Goal: Information Seeking & Learning: Learn about a topic

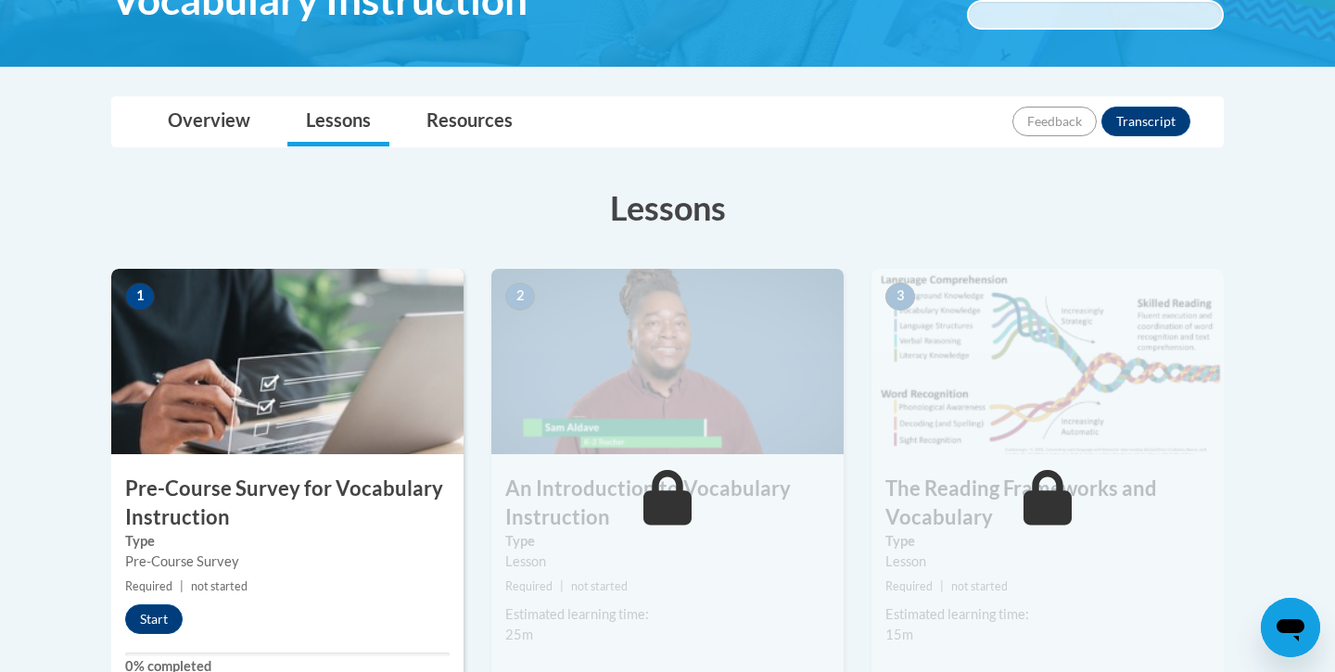
scroll to position [361, 0]
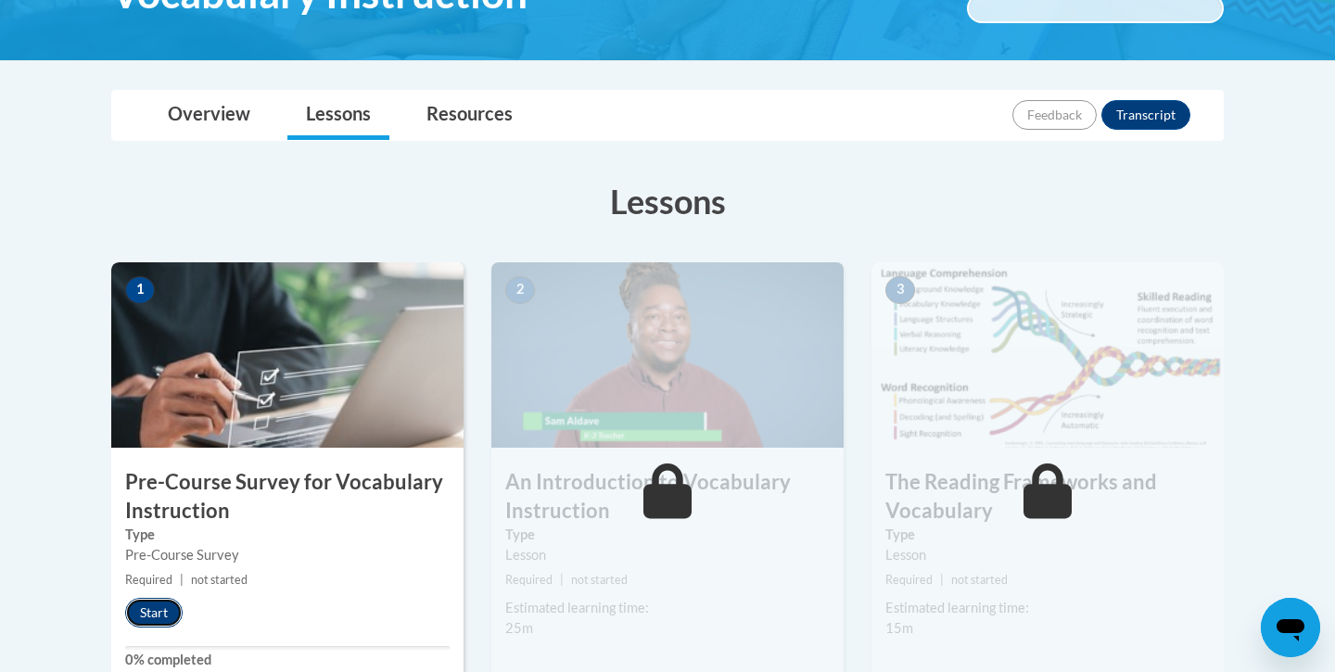
click at [150, 610] on button "Start" at bounding box center [153, 613] width 57 height 30
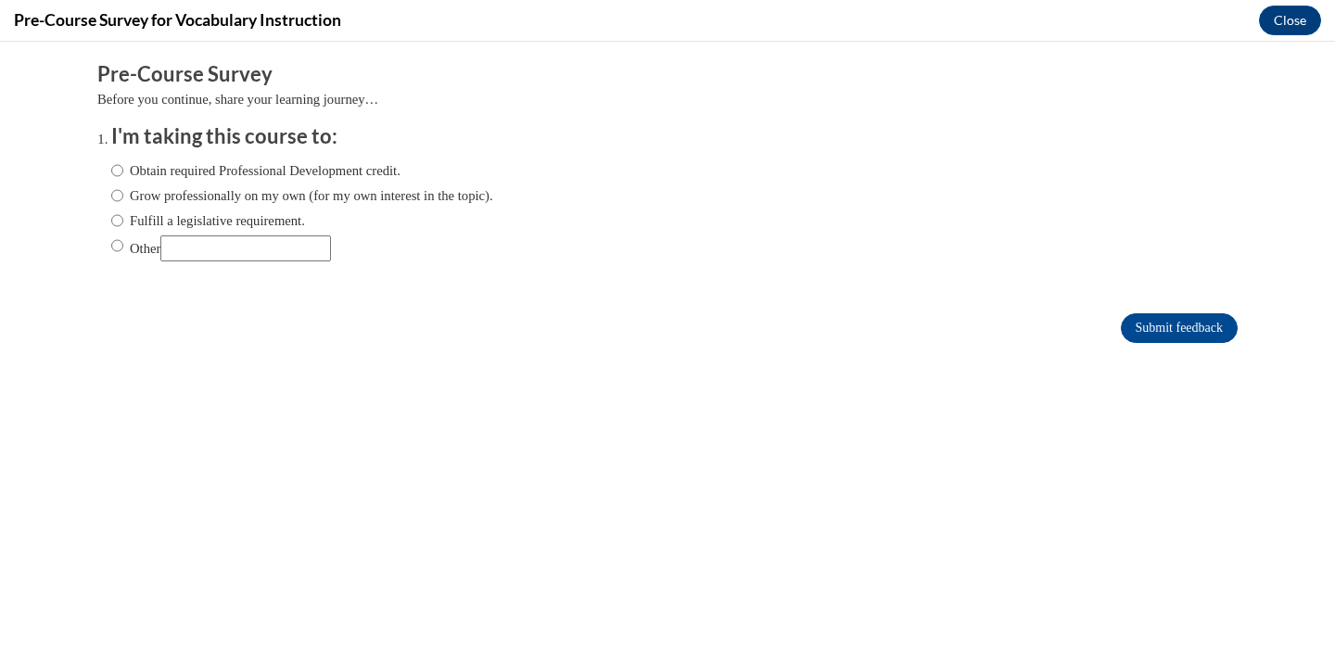
scroll to position [0, 0]
click at [163, 216] on label "Fulfill a legislative requirement." at bounding box center [208, 220] width 194 height 20
click at [123, 216] on input "Fulfill a legislative requirement." at bounding box center [117, 220] width 12 height 20
radio input "true"
click at [1160, 341] on input "Submit feedback" at bounding box center [1179, 328] width 117 height 30
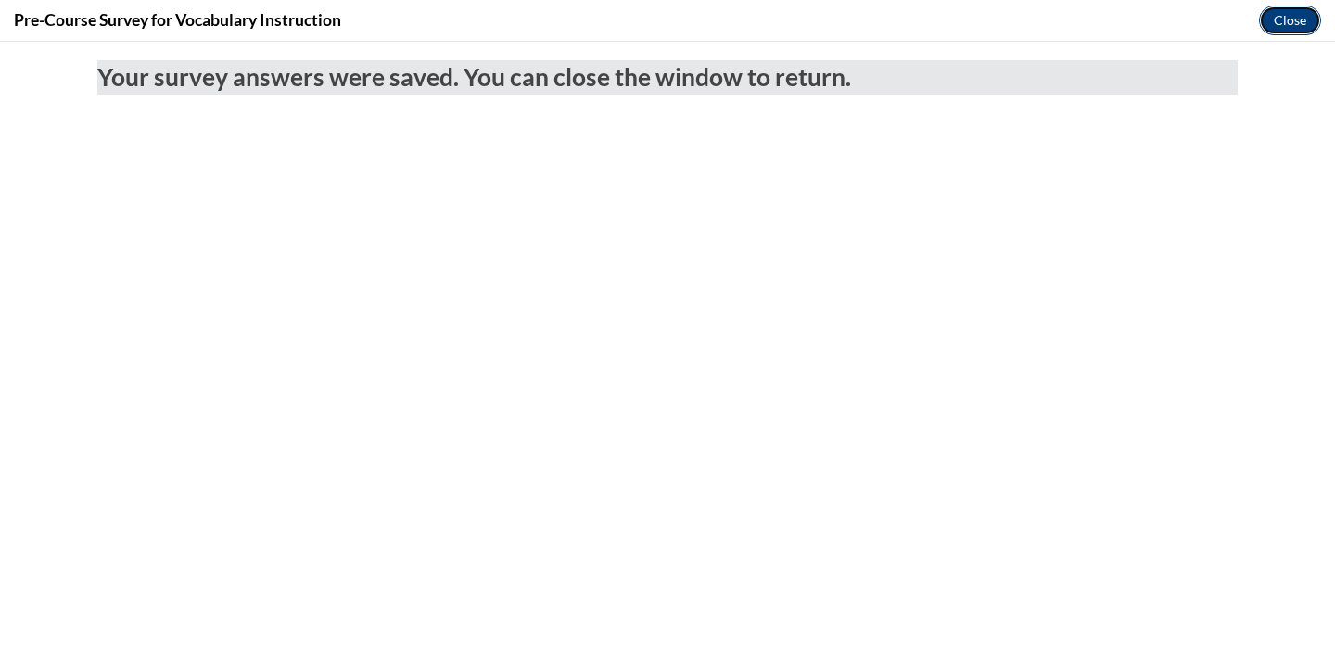
click at [1302, 31] on button "Close" at bounding box center [1290, 21] width 62 height 30
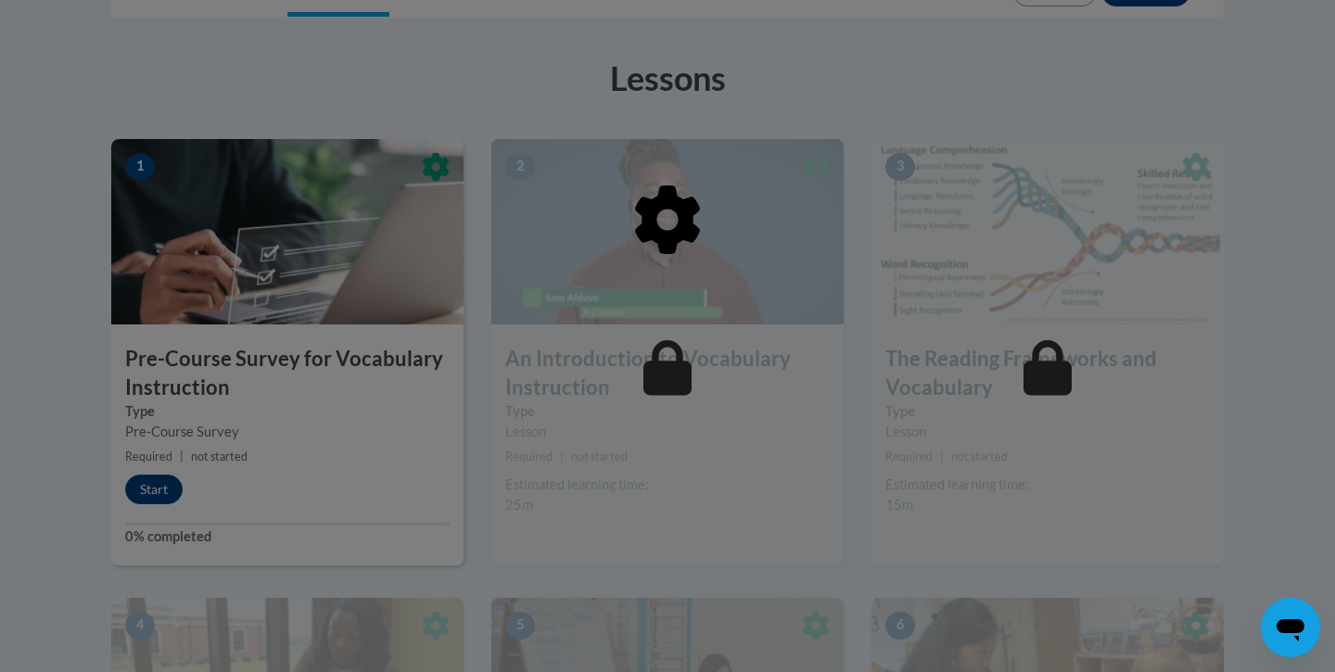
scroll to position [486, 0]
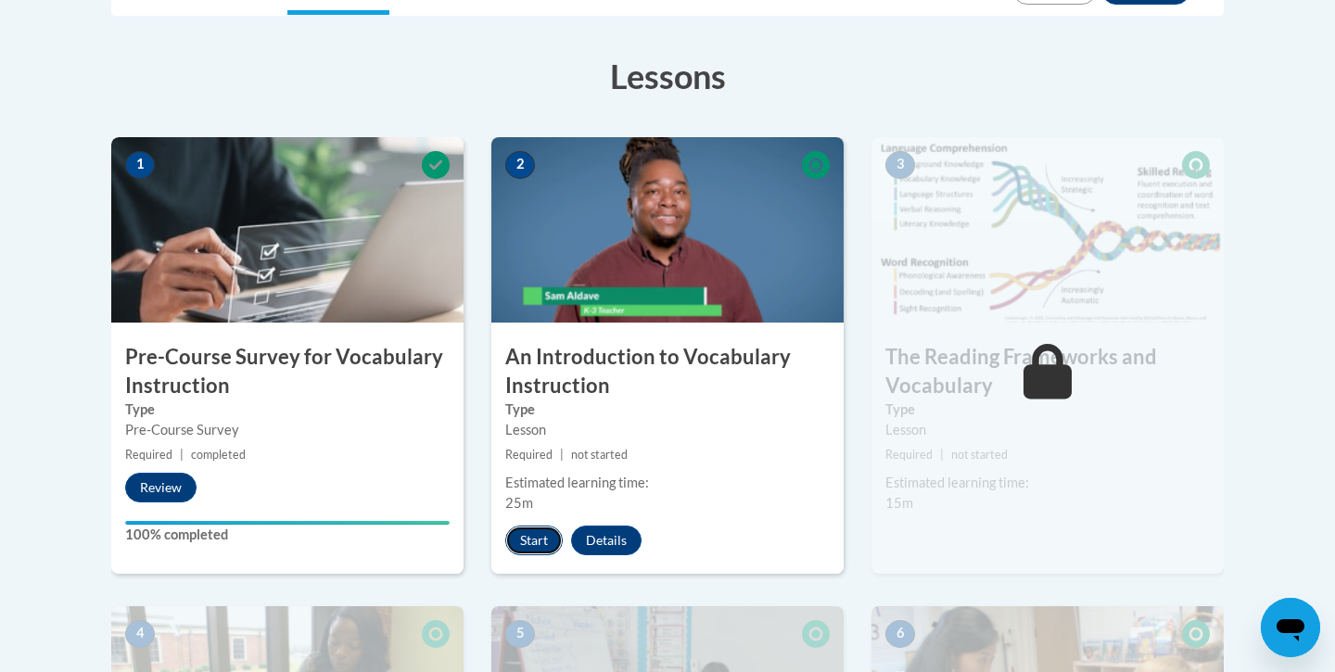
click at [533, 540] on button "Start" at bounding box center [533, 541] width 57 height 30
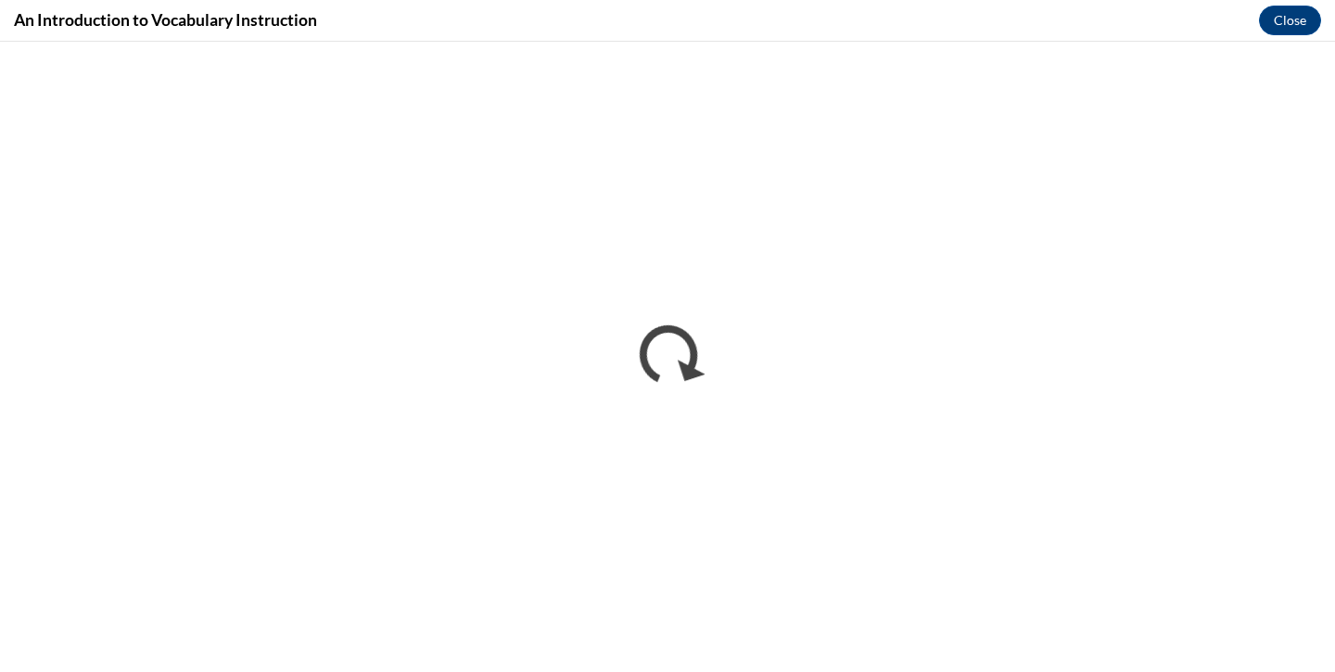
scroll to position [0, 0]
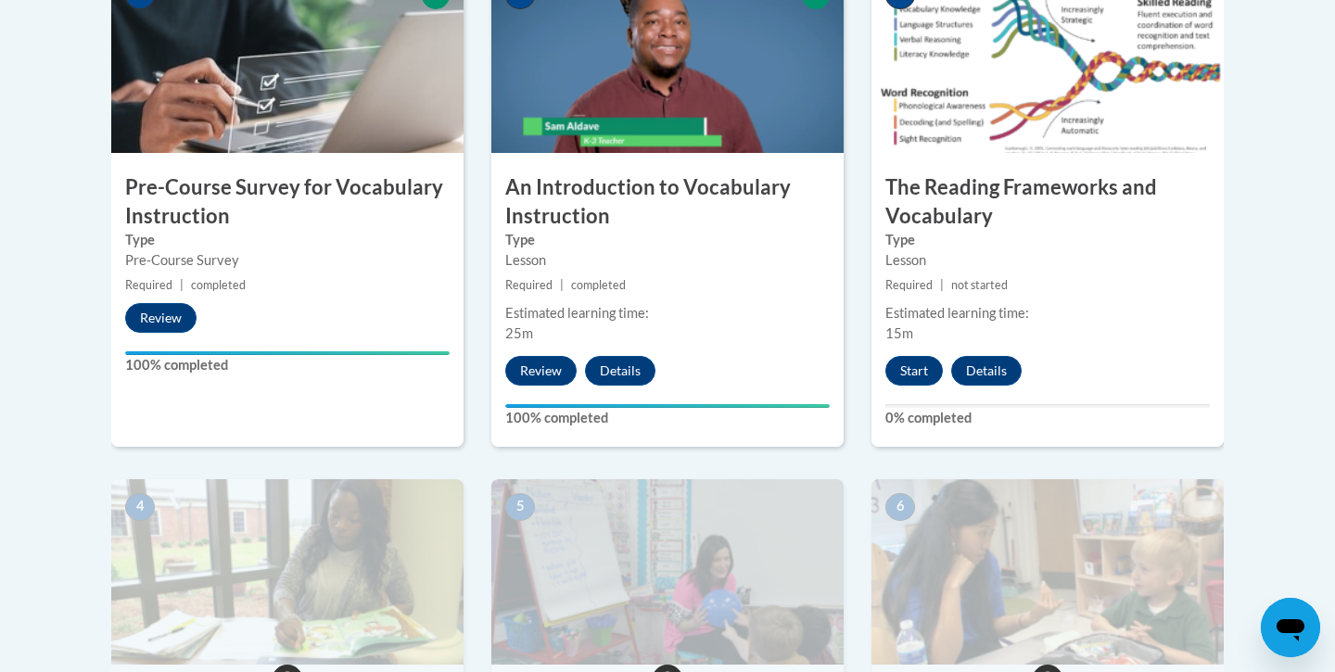
scroll to position [660, 0]
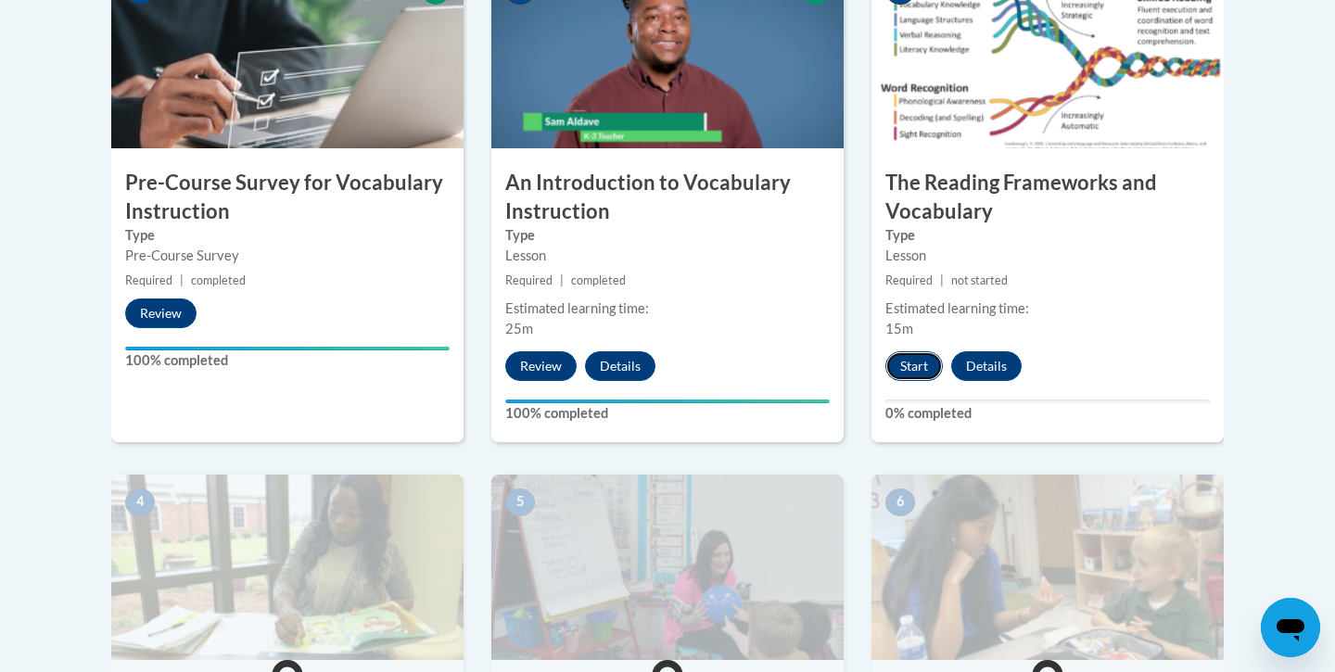
click at [925, 372] on button "Start" at bounding box center [913, 366] width 57 height 30
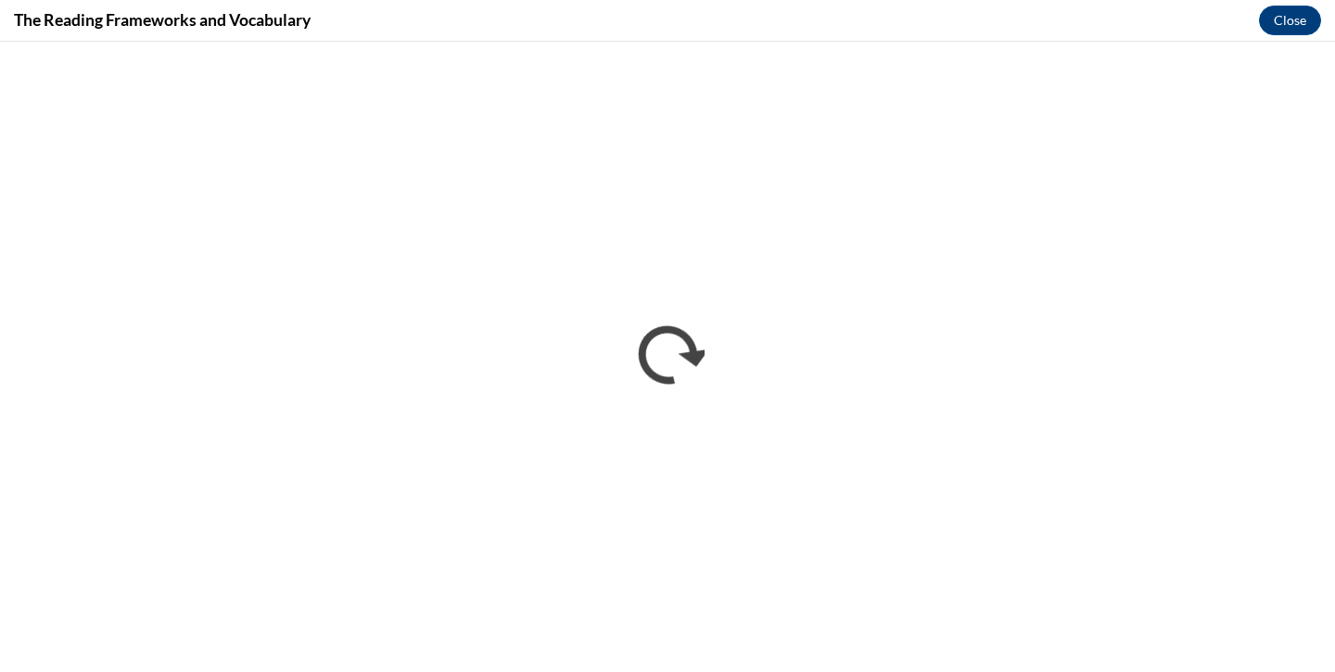
scroll to position [0, 0]
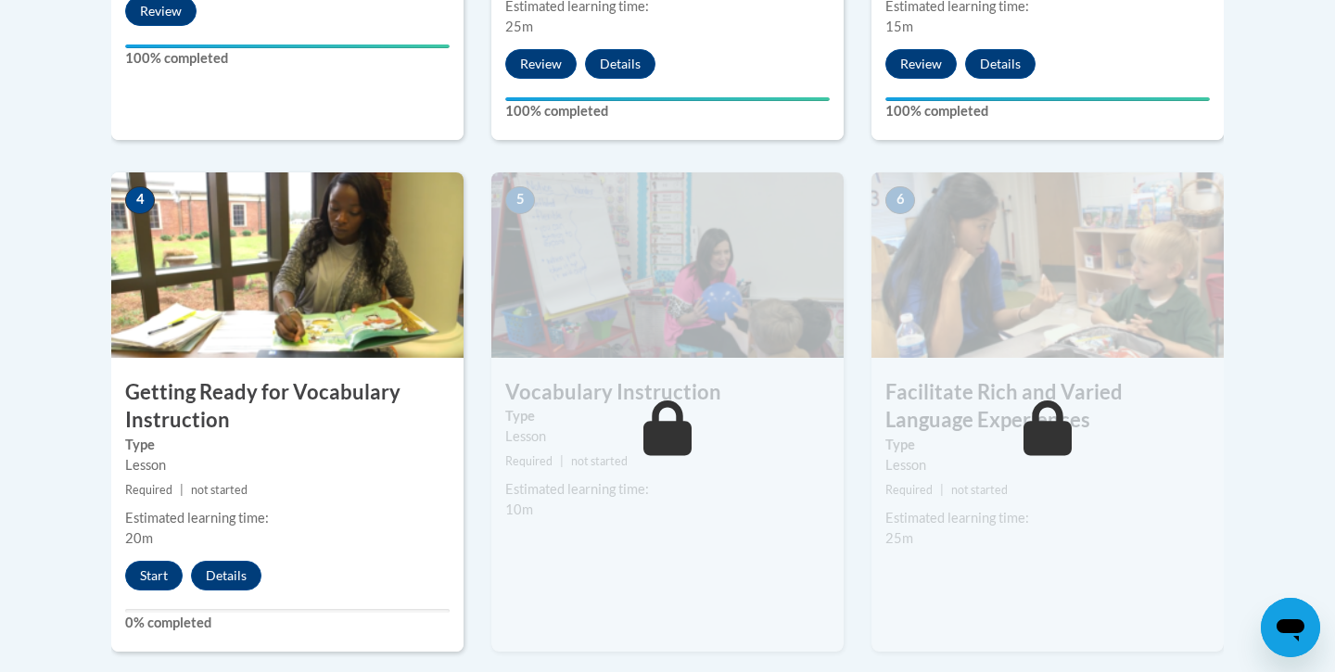
scroll to position [983, 0]
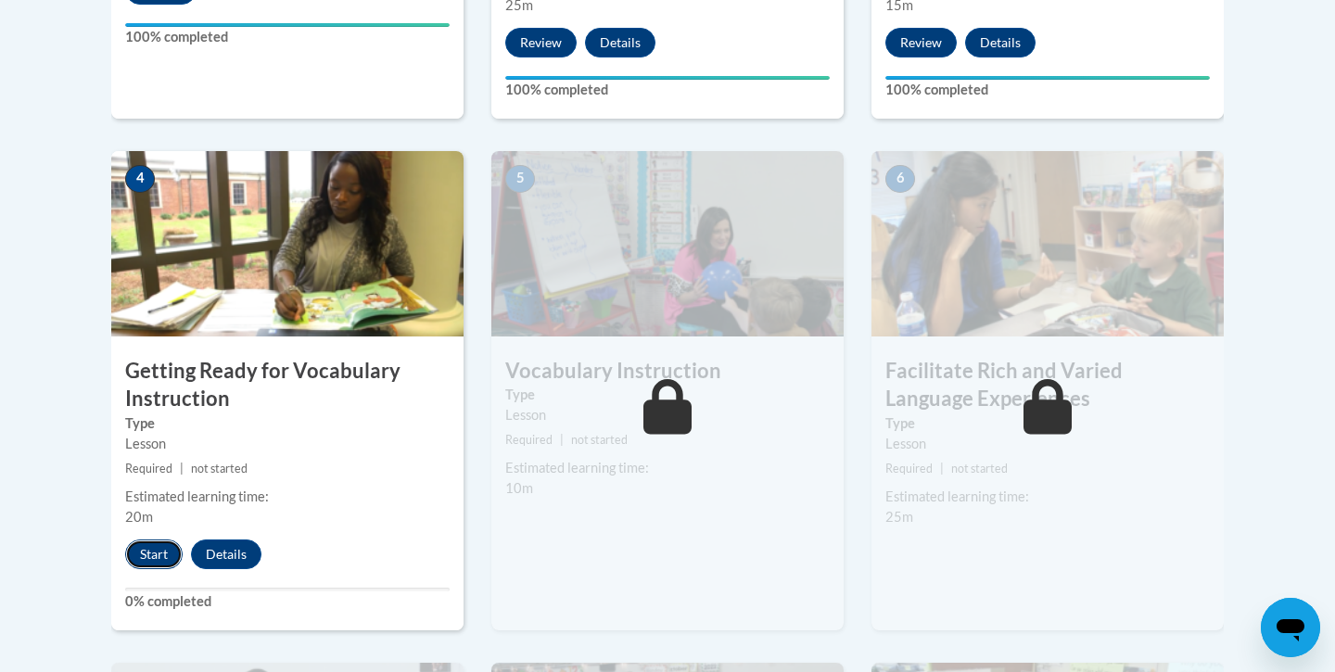
click at [167, 549] on button "Start" at bounding box center [153, 554] width 57 height 30
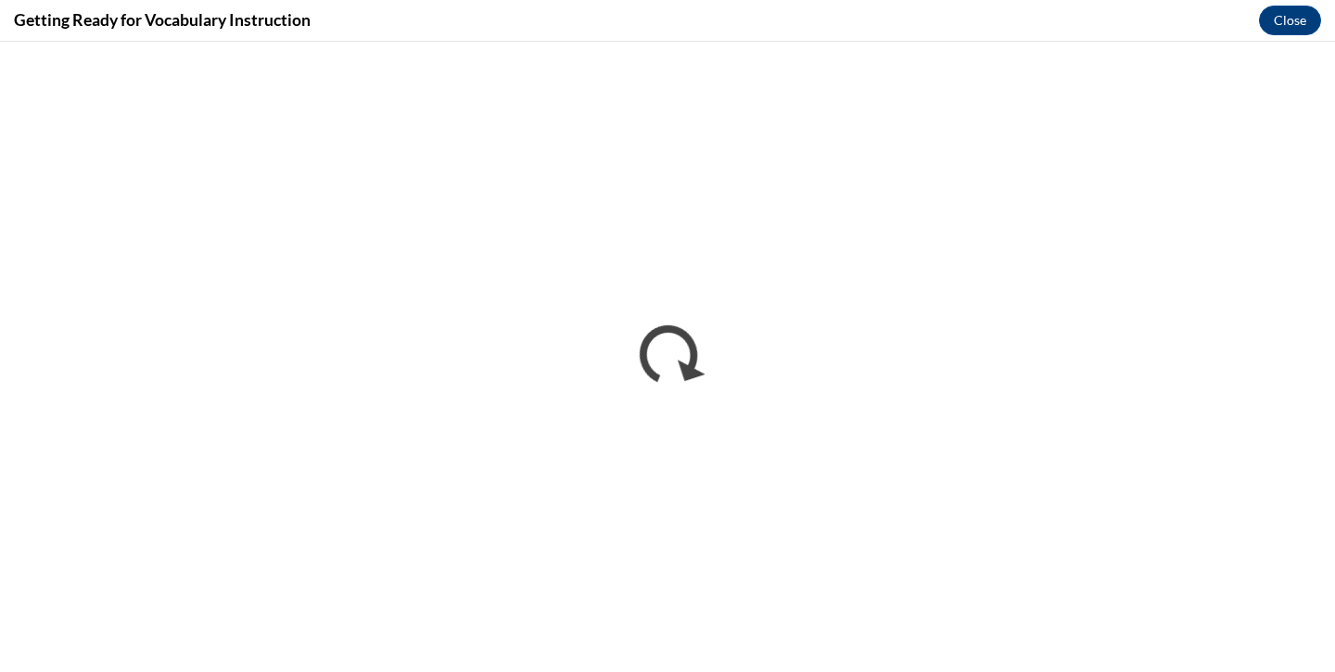
scroll to position [0, 0]
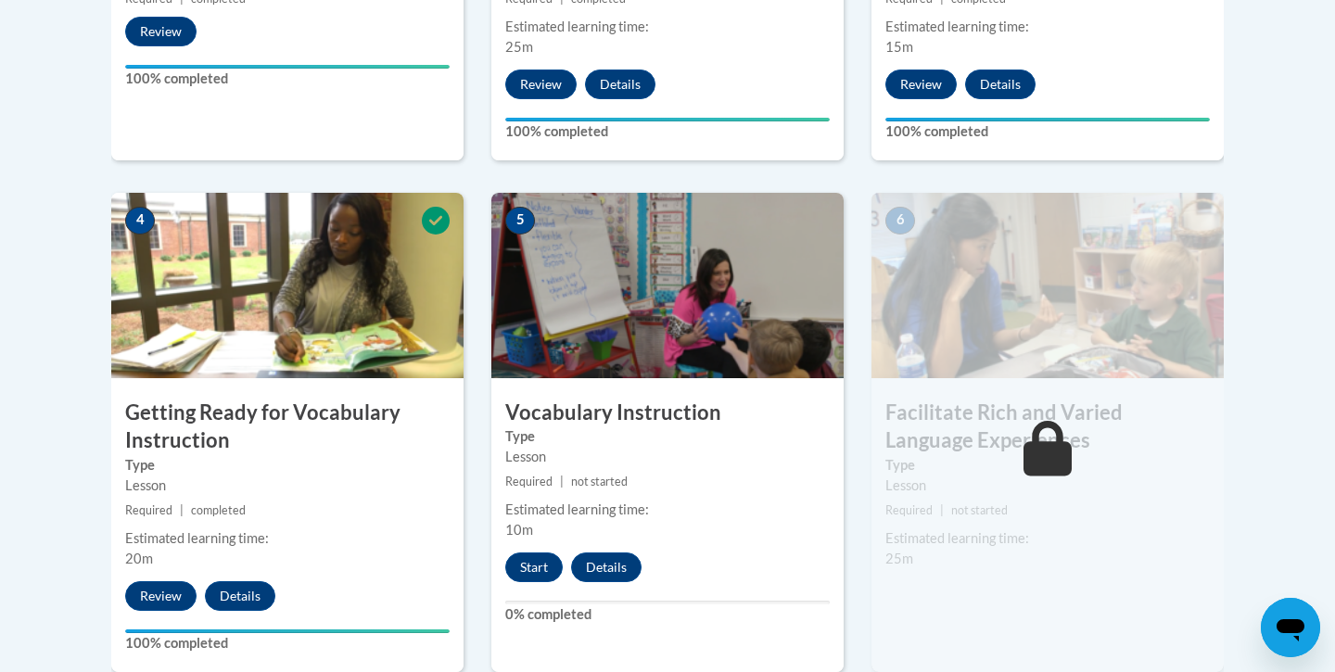
scroll to position [972, 0]
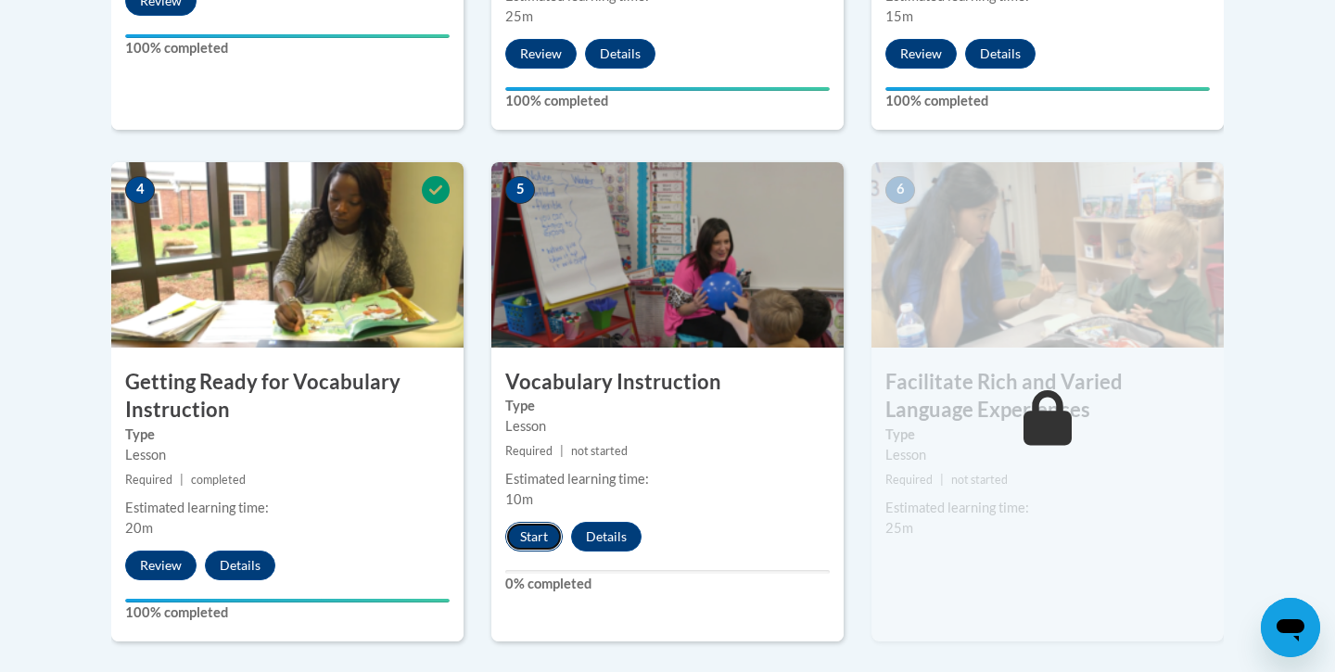
click at [540, 534] on button "Start" at bounding box center [533, 537] width 57 height 30
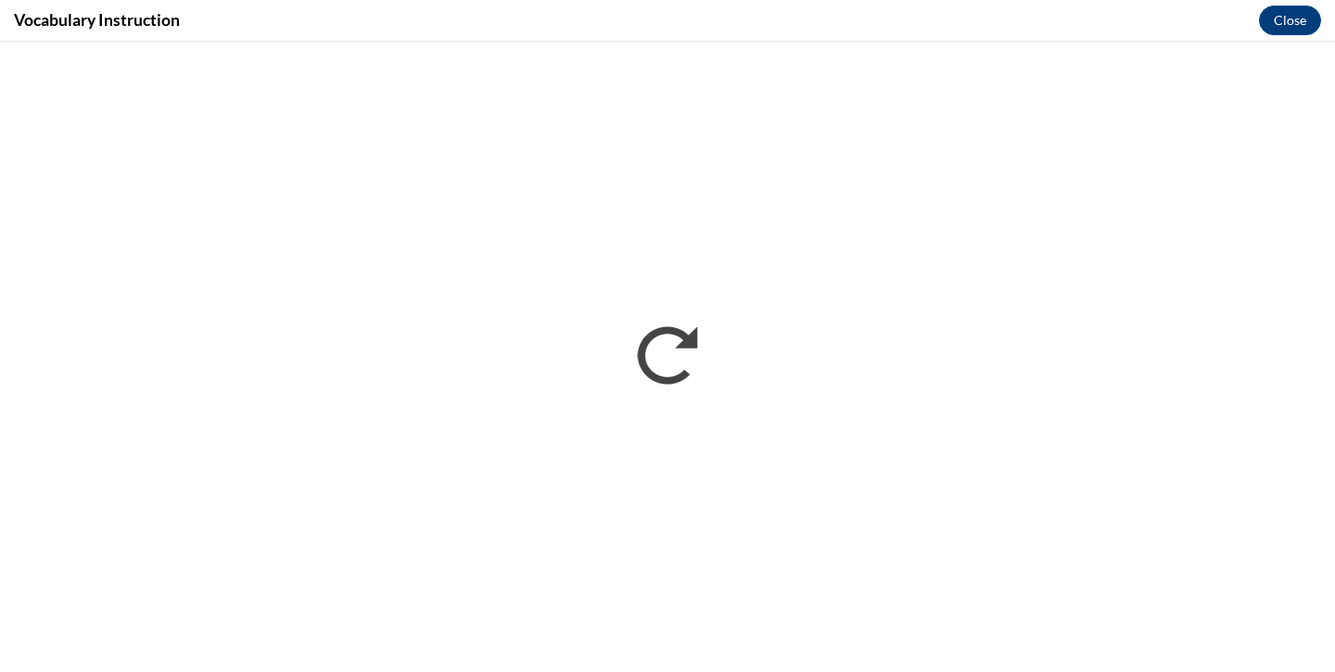
scroll to position [0, 0]
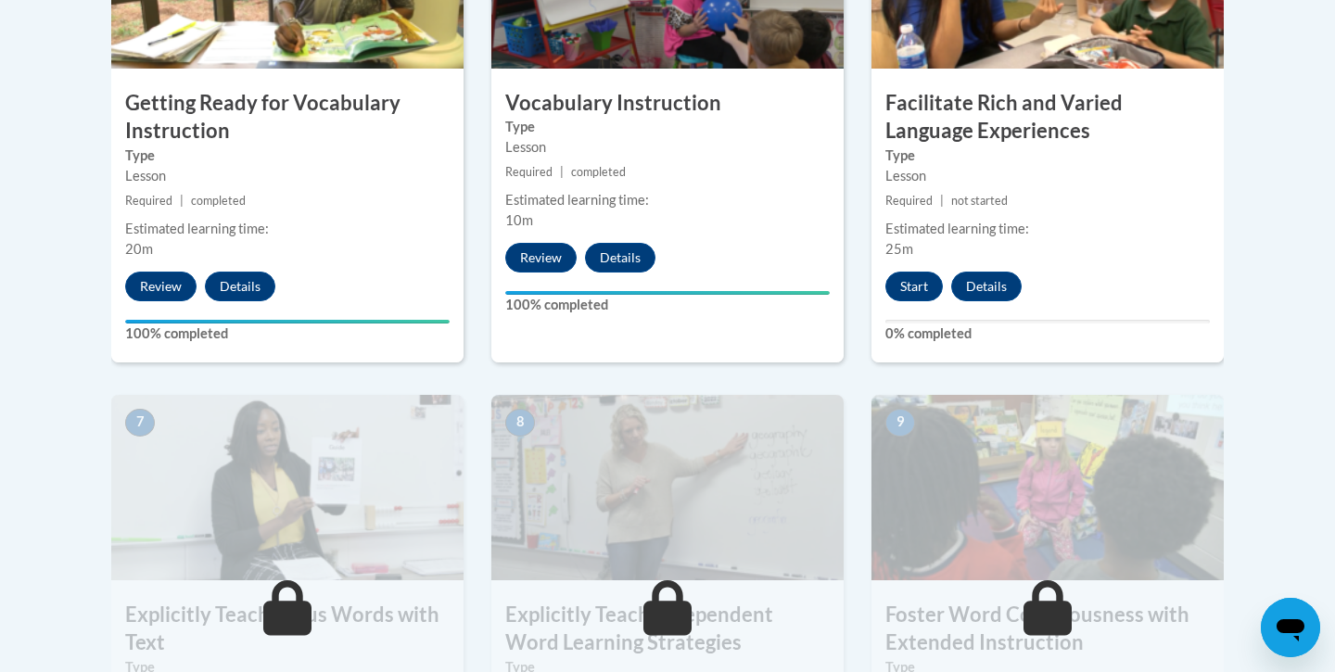
scroll to position [1229, 0]
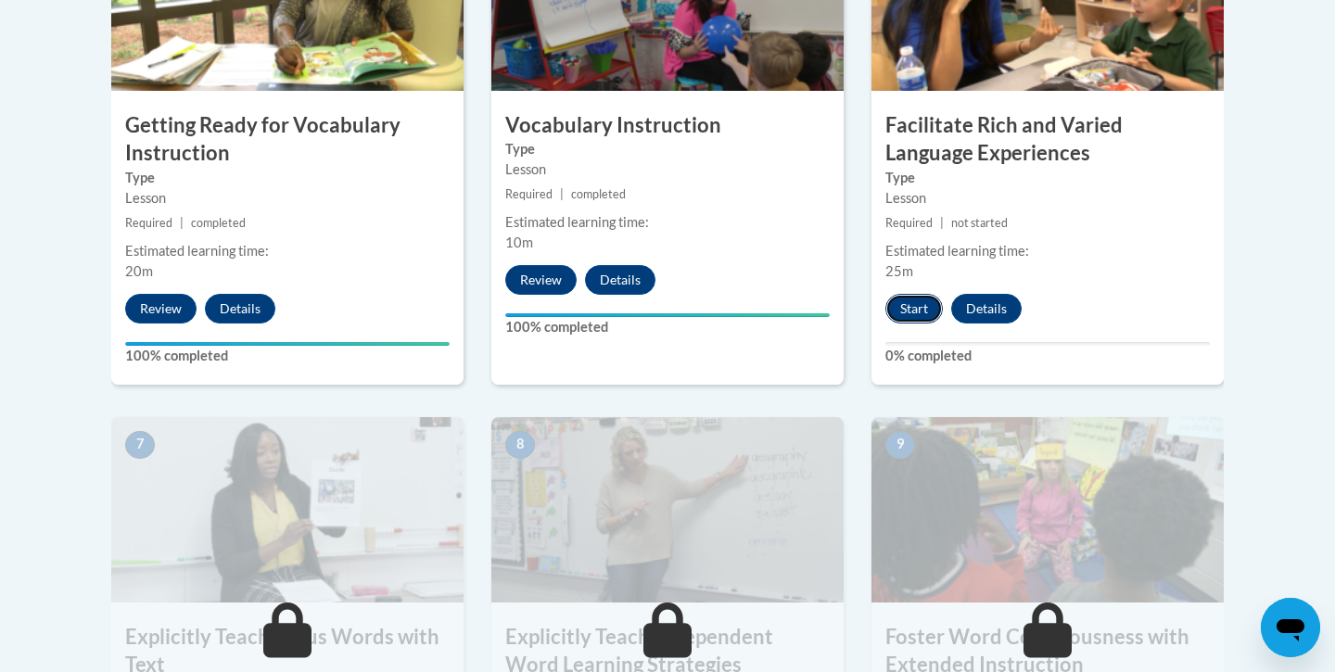
click at [909, 314] on button "Start" at bounding box center [913, 309] width 57 height 30
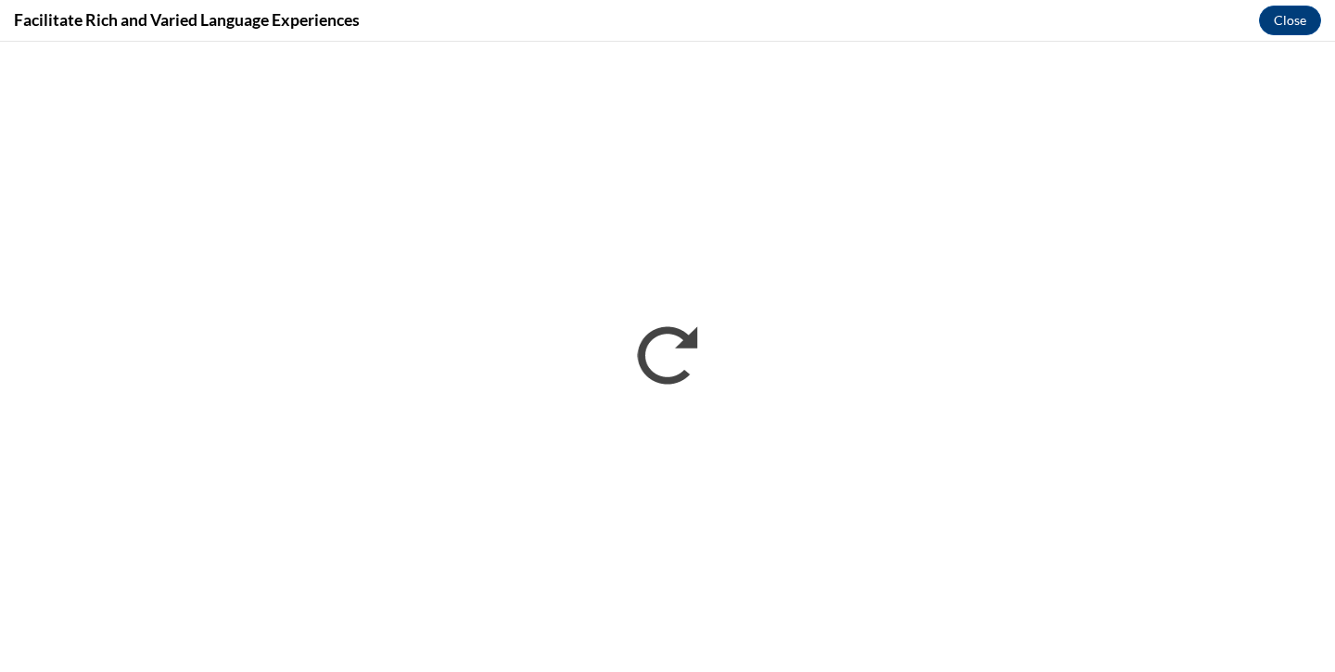
scroll to position [0, 0]
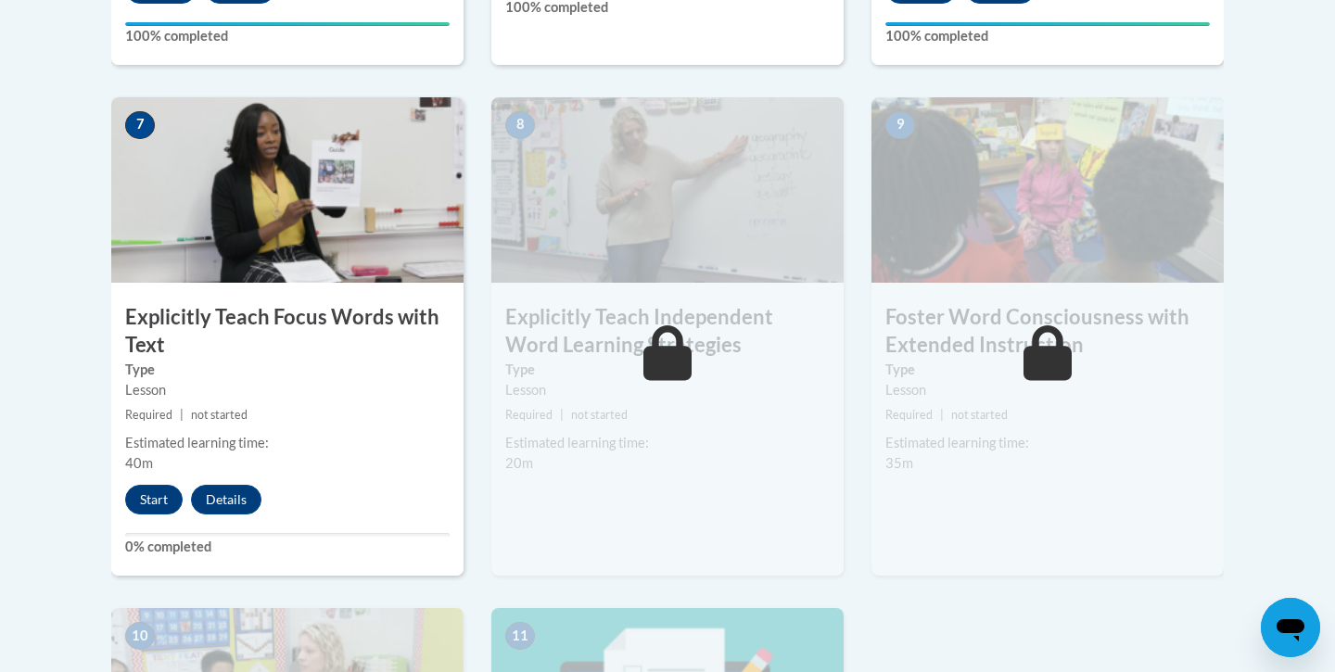
scroll to position [1552, 0]
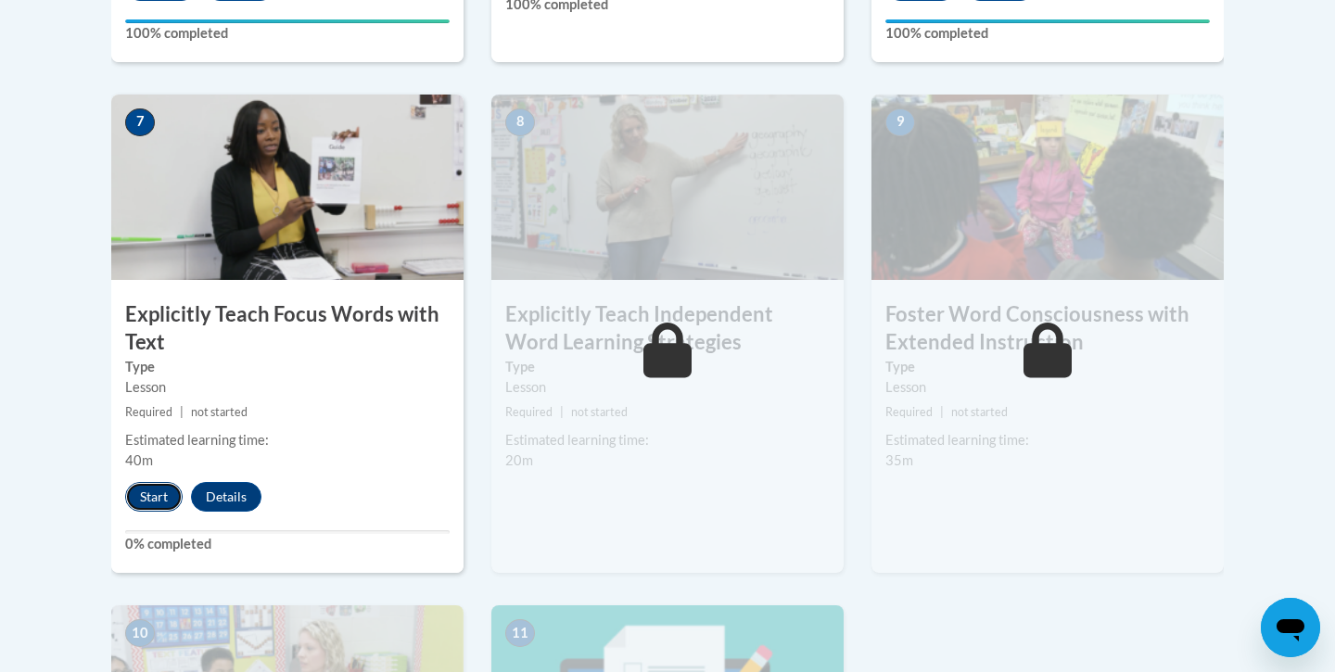
click at [144, 501] on button "Start" at bounding box center [153, 497] width 57 height 30
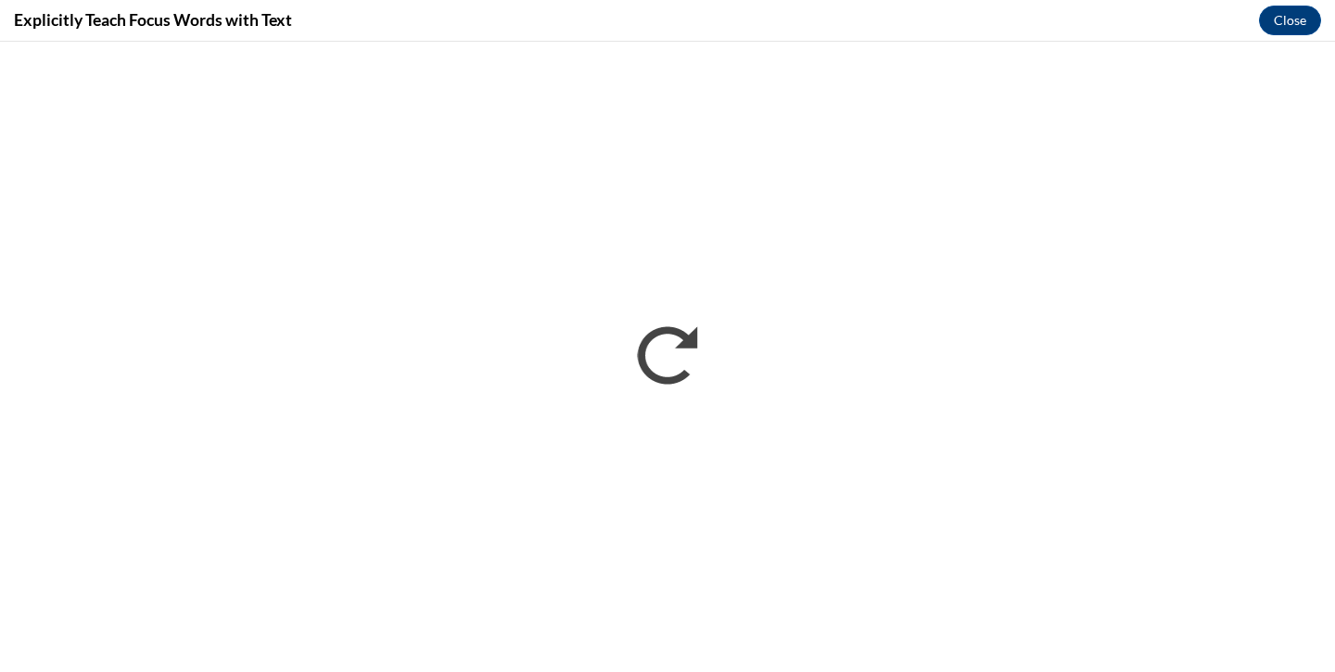
scroll to position [0, 0]
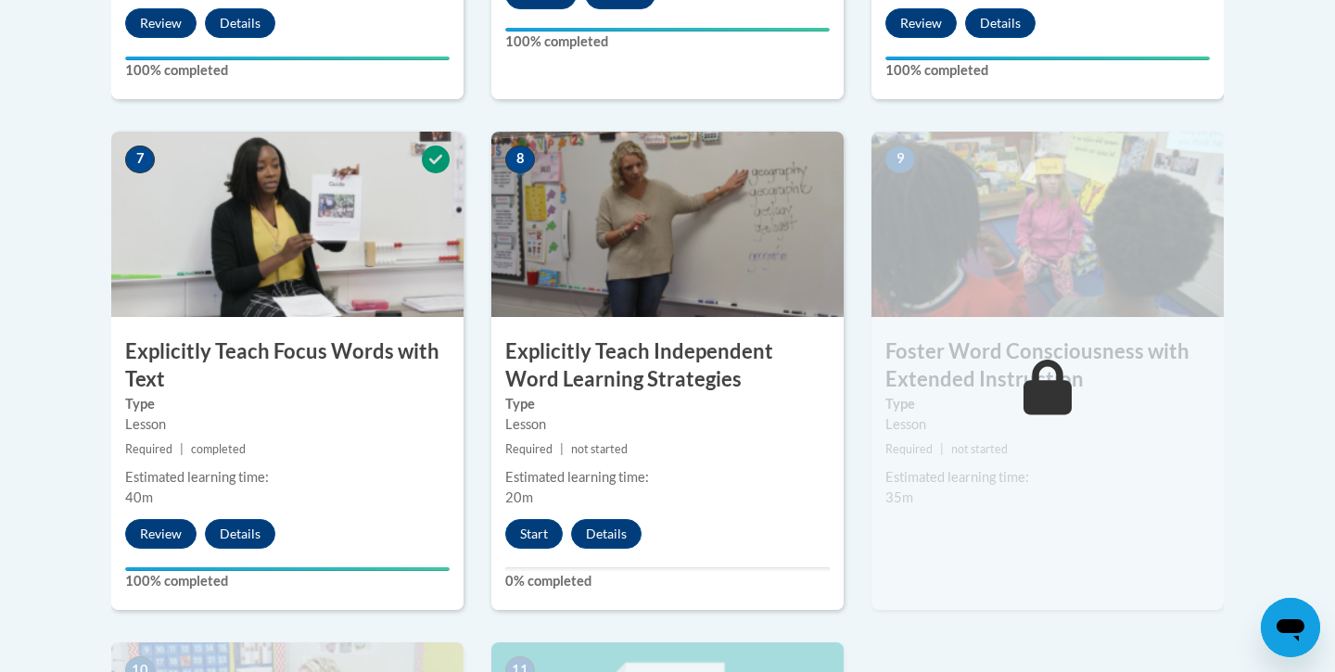
scroll to position [1549, 0]
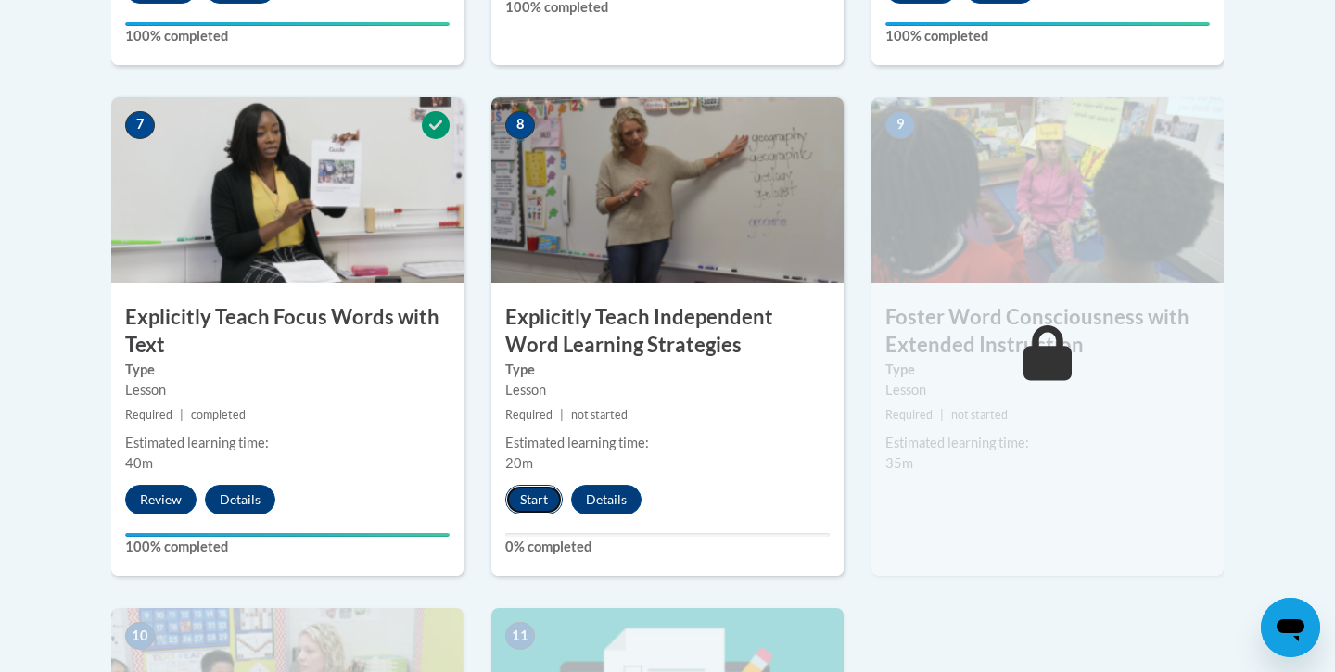
click at [536, 501] on button "Start" at bounding box center [533, 500] width 57 height 30
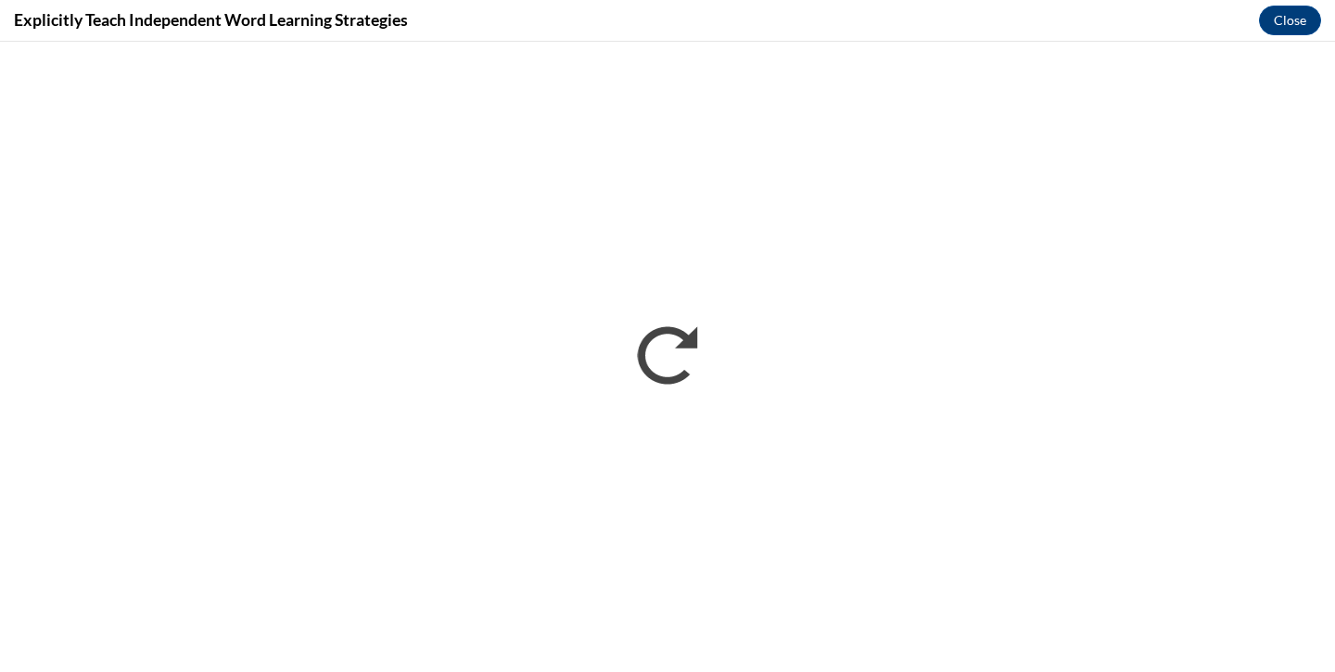
scroll to position [0, 0]
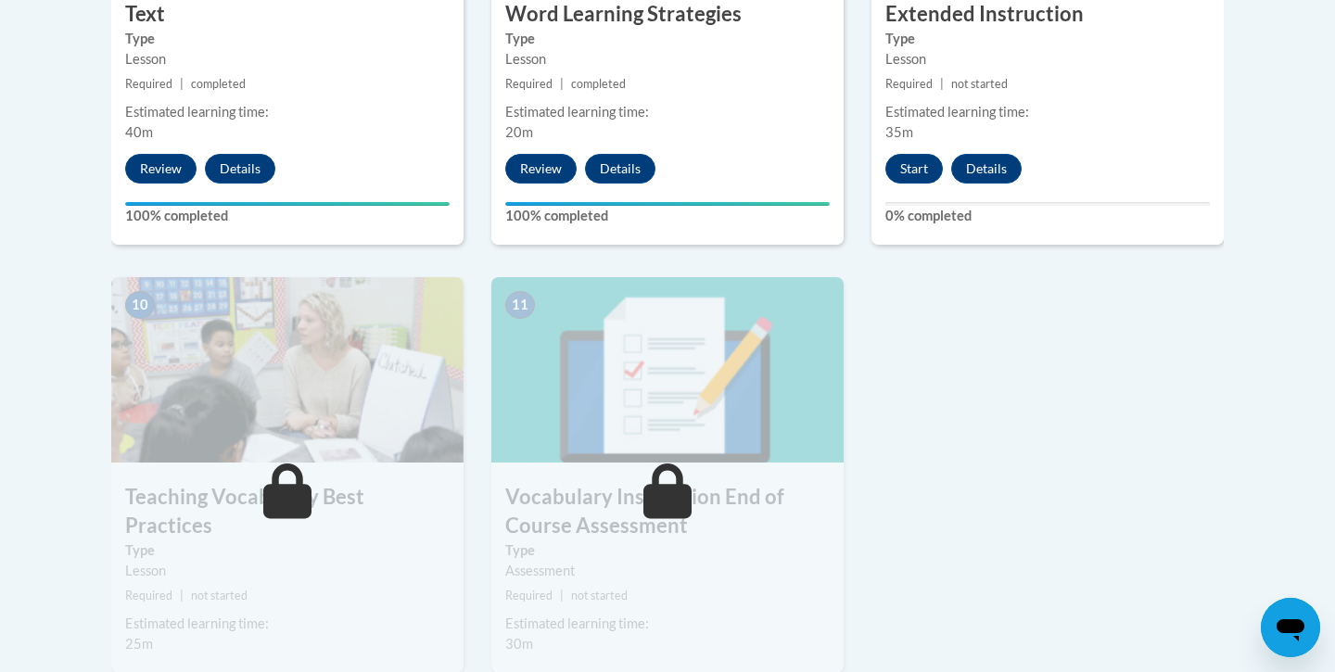
scroll to position [1882, 0]
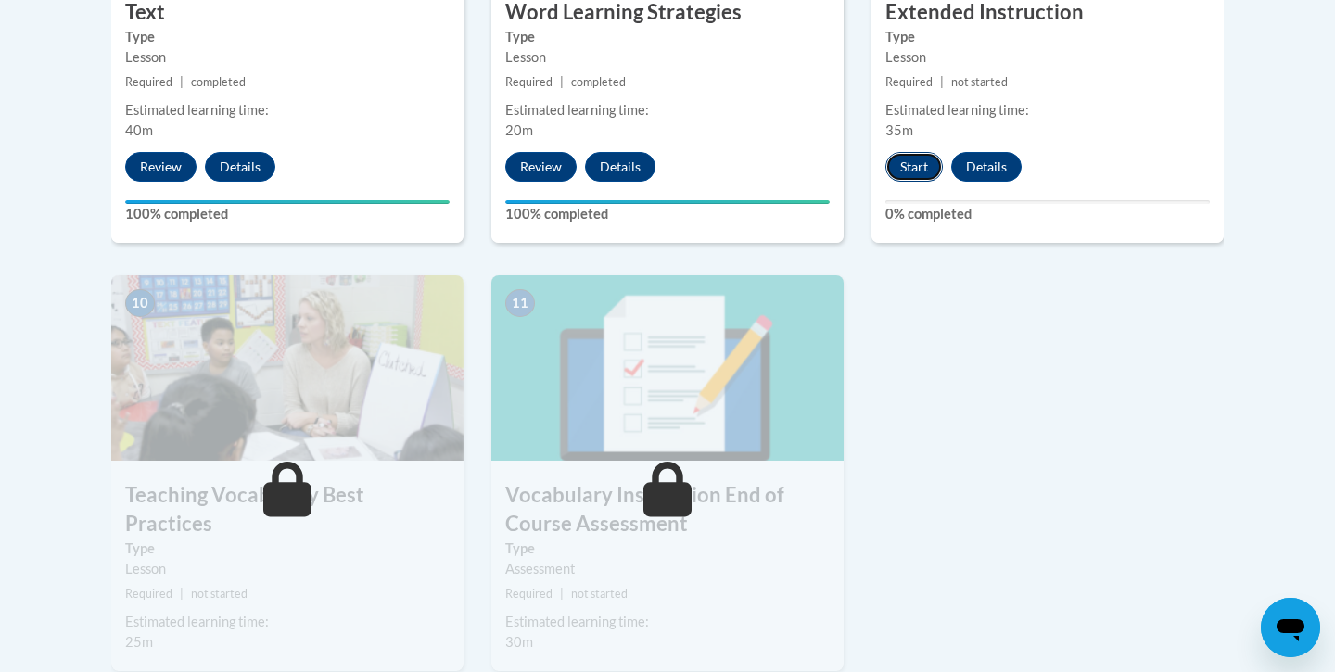
click at [904, 160] on button "Start" at bounding box center [913, 167] width 57 height 30
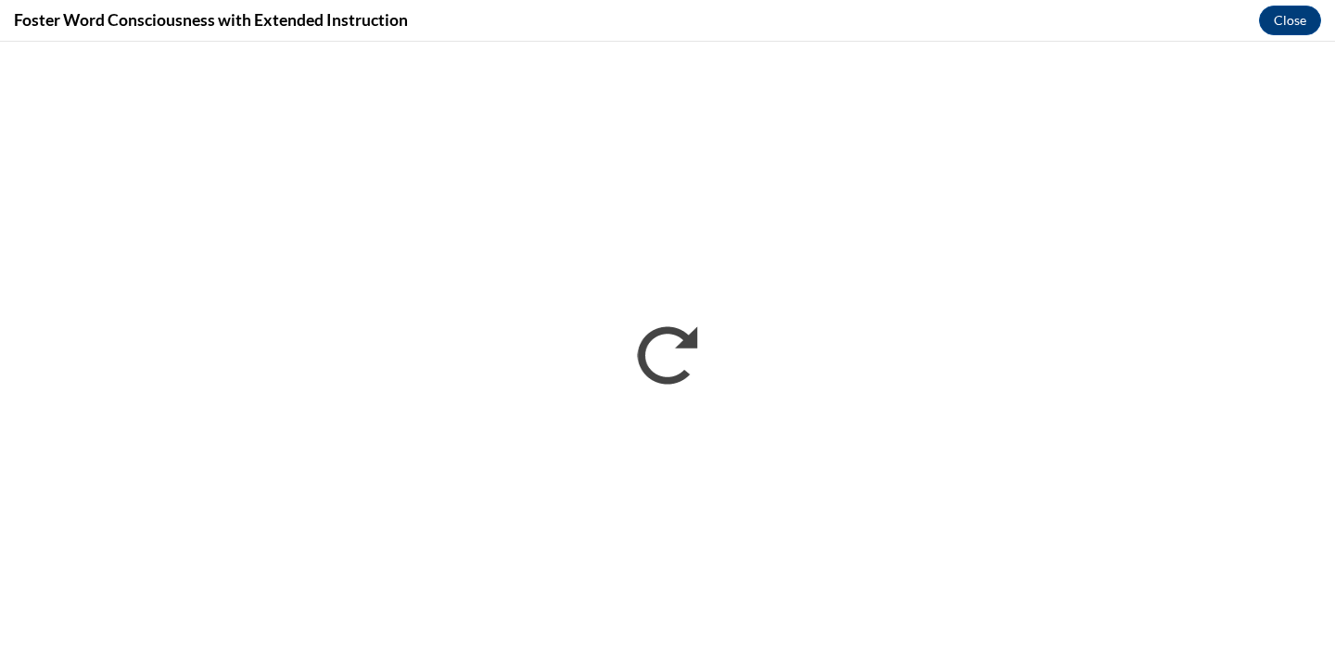
scroll to position [0, 0]
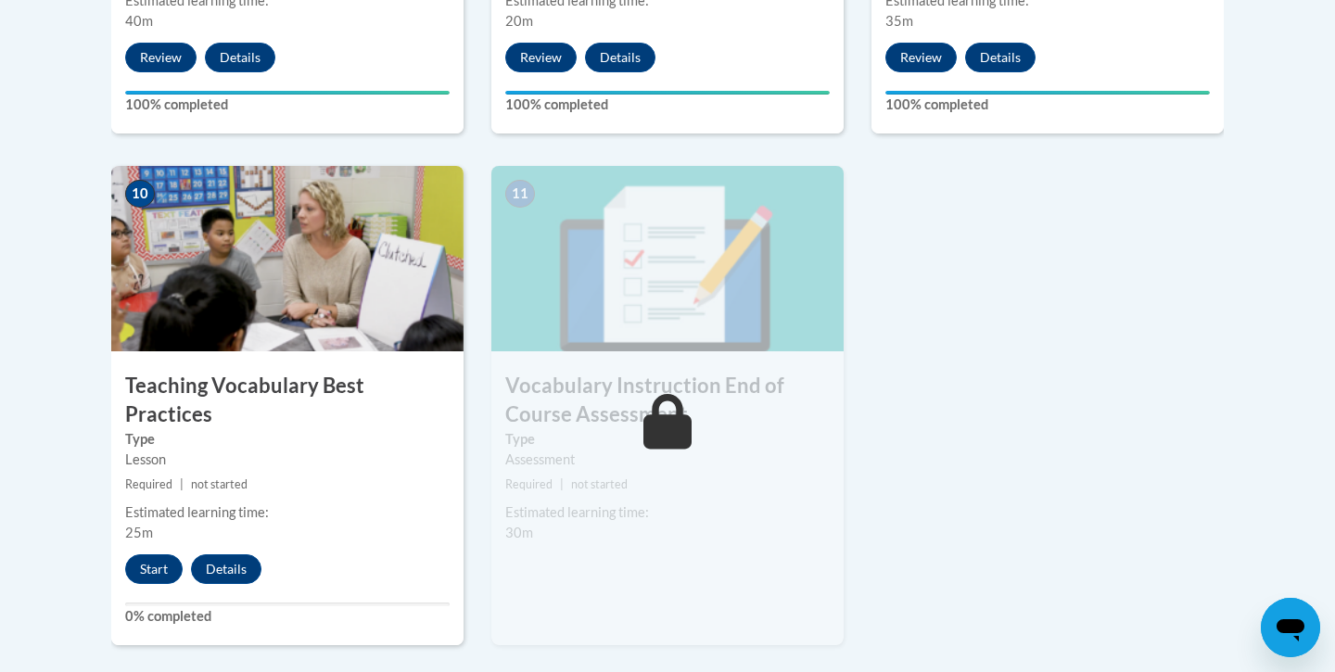
scroll to position [2008, 0]
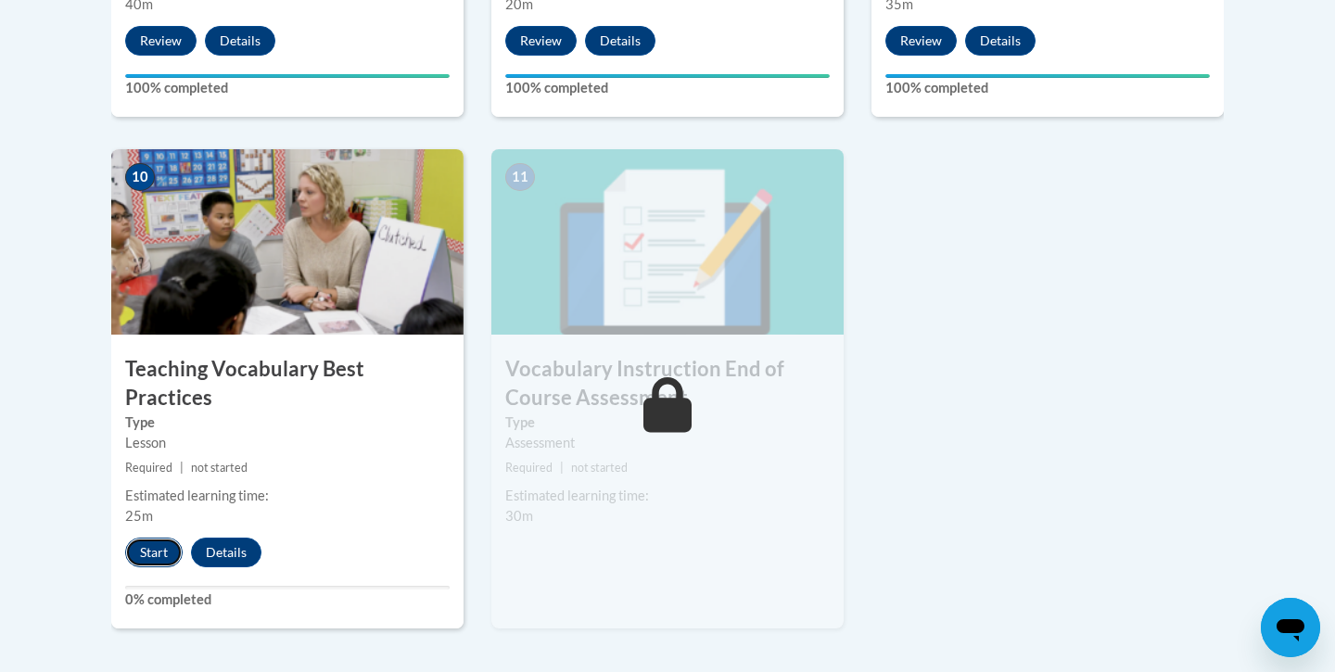
click at [158, 538] on button "Start" at bounding box center [153, 553] width 57 height 30
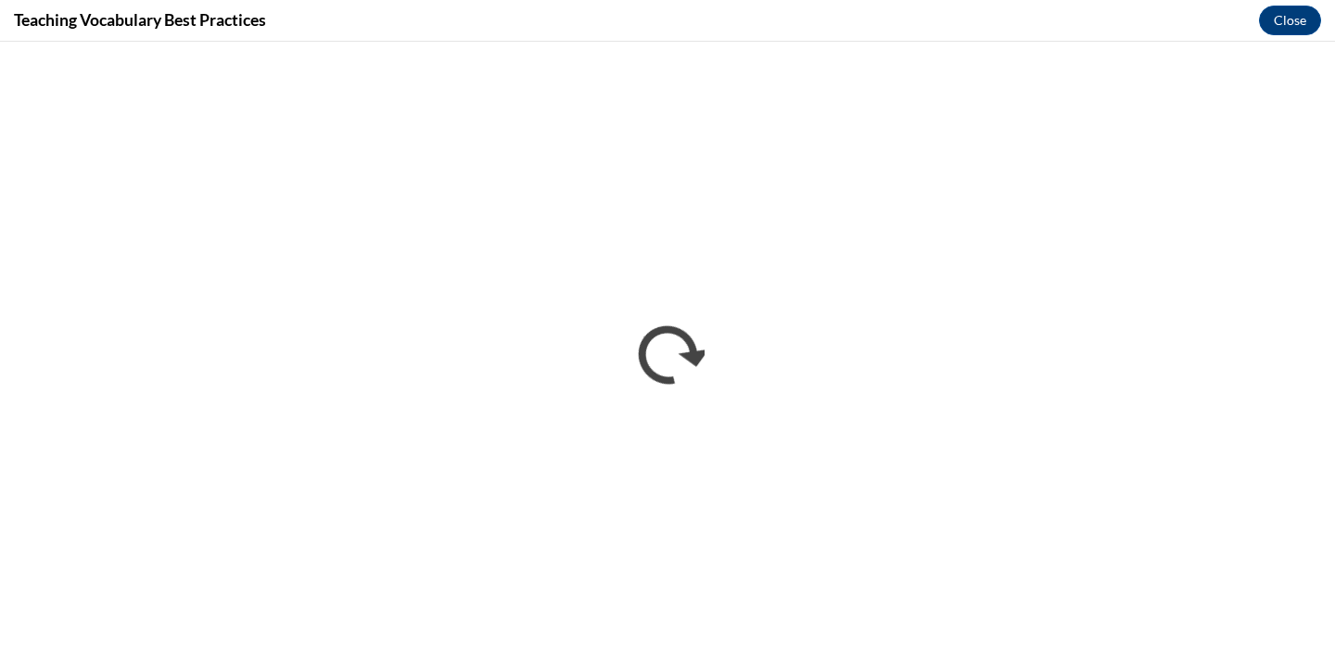
scroll to position [0, 0]
